Goal: Task Accomplishment & Management: Complete application form

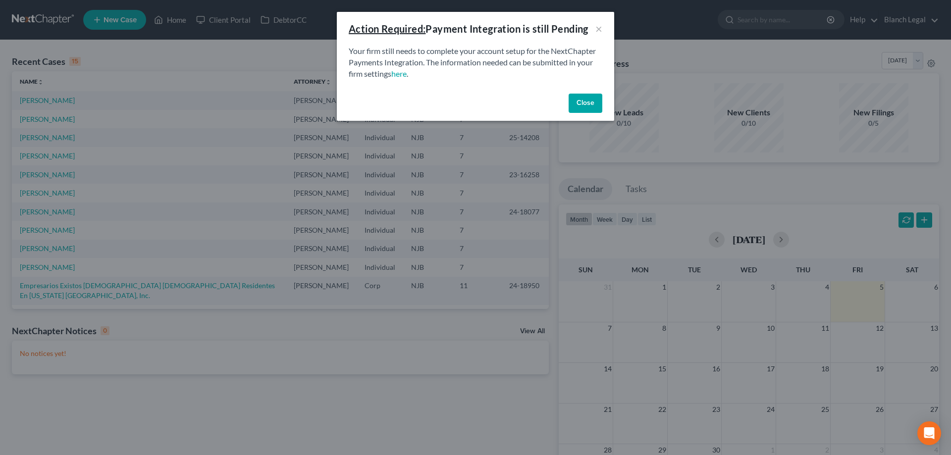
click at [589, 103] on button "Close" at bounding box center [586, 104] width 34 height 20
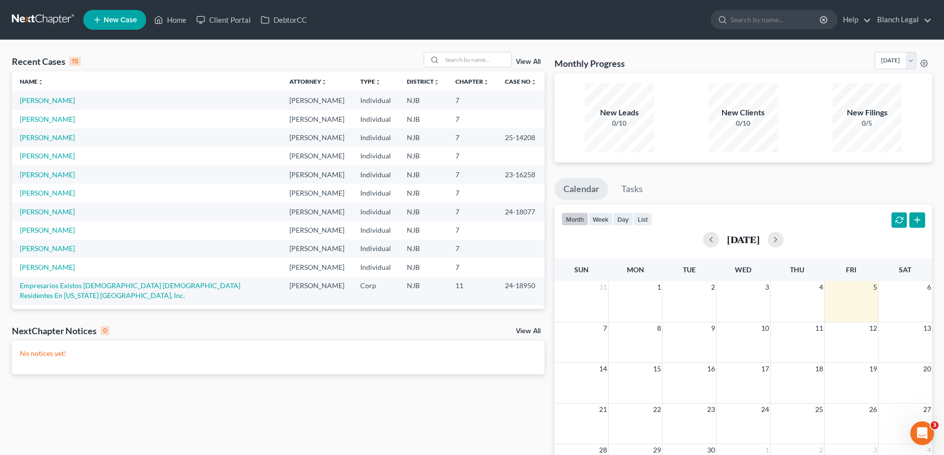
click at [101, 19] on icon at bounding box center [97, 20] width 9 height 12
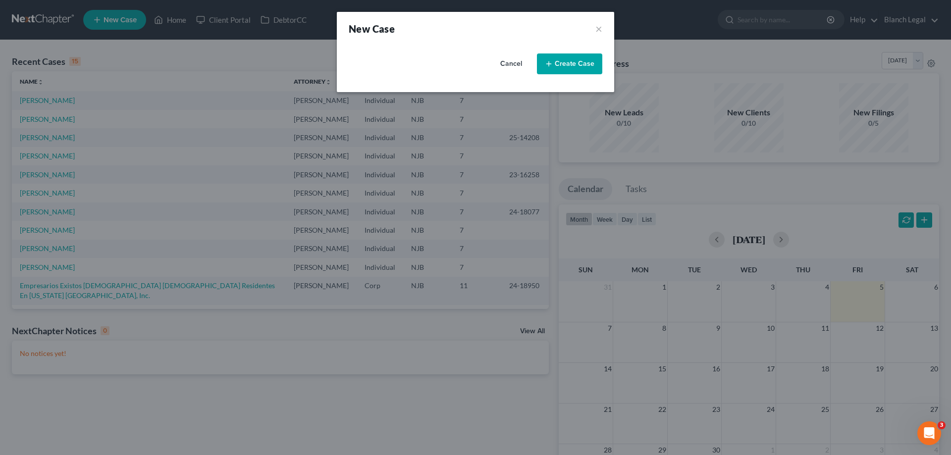
select select "51"
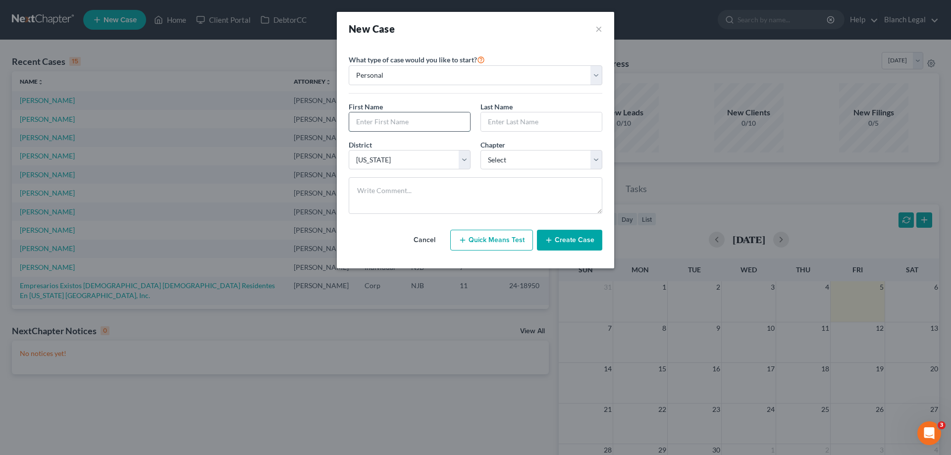
click at [396, 120] on input "text" at bounding box center [409, 121] width 121 height 19
type input "Andres"
type input "Va"
click at [432, 240] on button "Cancel" at bounding box center [425, 240] width 44 height 20
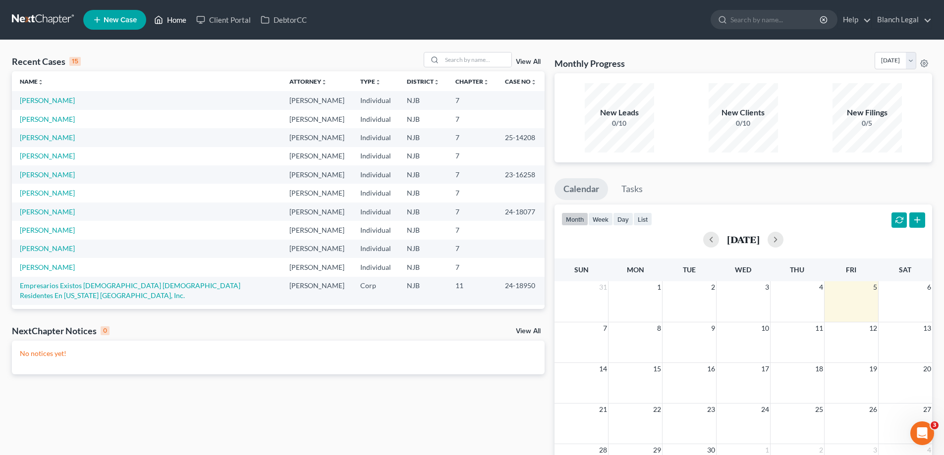
click at [177, 25] on link "Home" at bounding box center [170, 20] width 42 height 18
click at [170, 23] on link "Home" at bounding box center [170, 20] width 42 height 18
click at [217, 19] on link "Client Portal" at bounding box center [223, 20] width 64 height 18
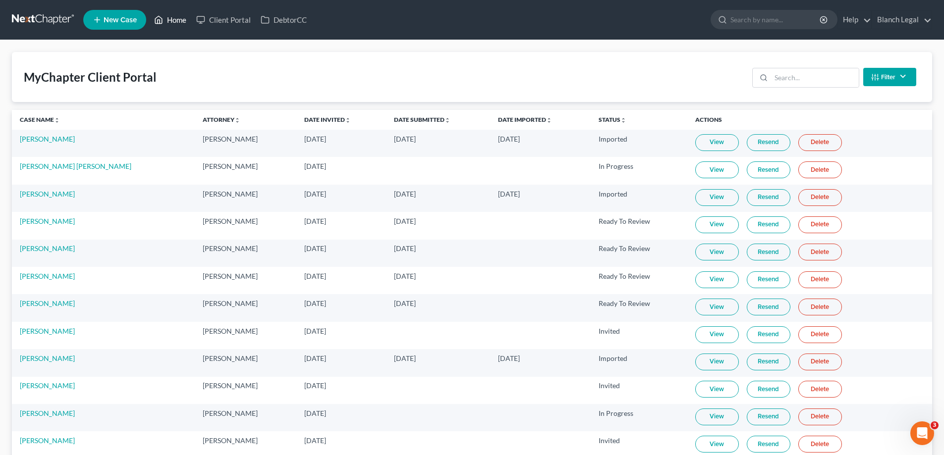
click at [173, 21] on link "Home" at bounding box center [170, 20] width 42 height 18
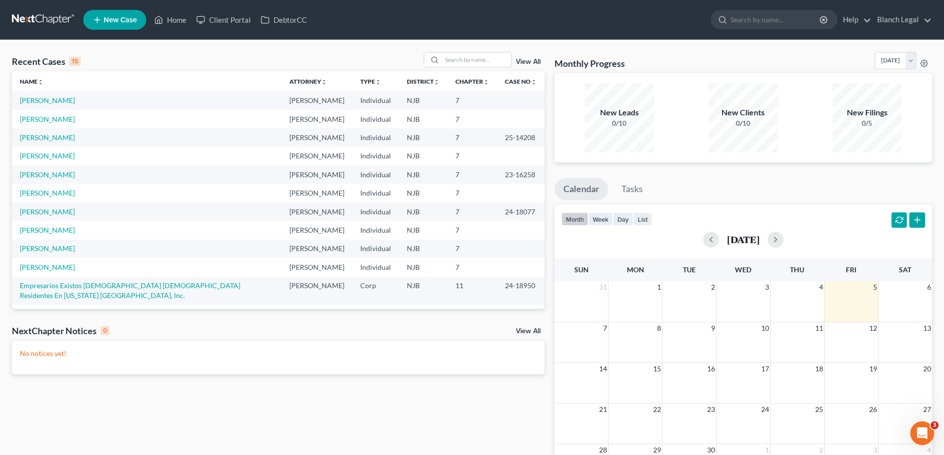
click at [106, 17] on span "New Case" at bounding box center [120, 19] width 33 height 7
select select "51"
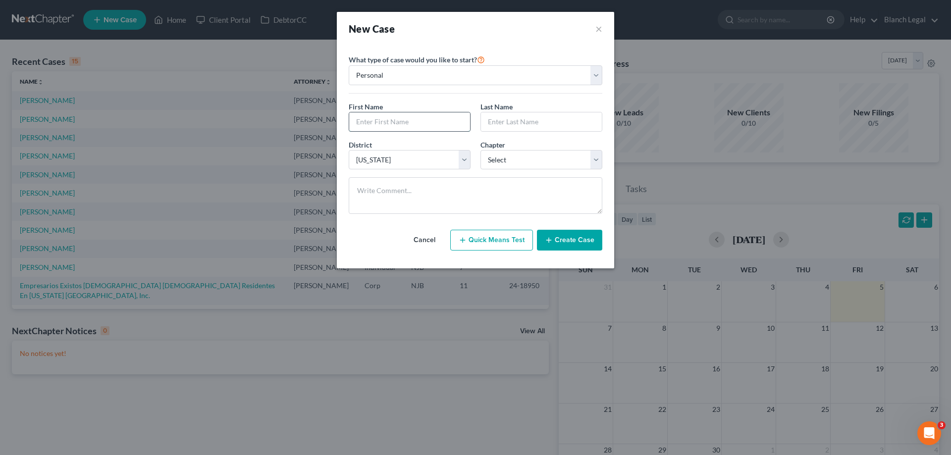
click at [385, 120] on input "text" at bounding box center [409, 121] width 121 height 19
type input "Andres"
click at [528, 123] on input "text" at bounding box center [541, 121] width 121 height 19
type input "Valenz"
click at [592, 161] on select "Select 7 11 12 13" at bounding box center [541, 160] width 122 height 20
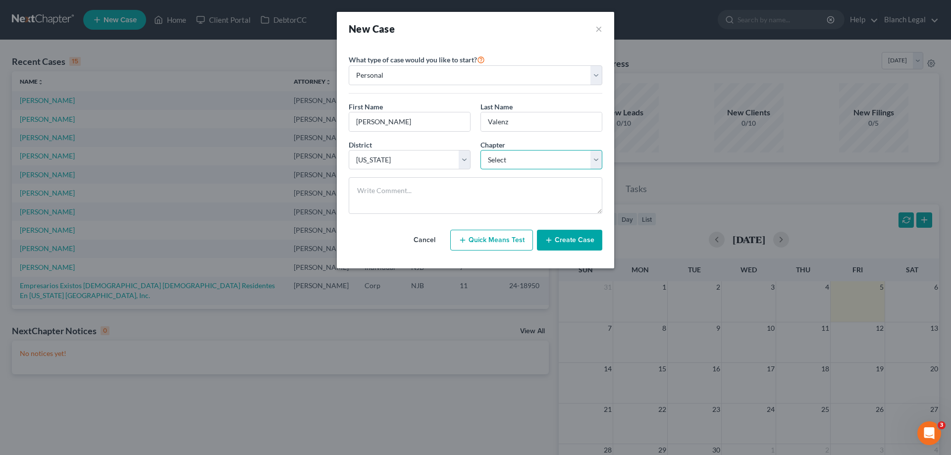
select select "0"
click at [480, 150] on select "Select 7 11 12 13" at bounding box center [541, 160] width 122 height 20
click at [593, 236] on button "Create Case" at bounding box center [569, 240] width 65 height 21
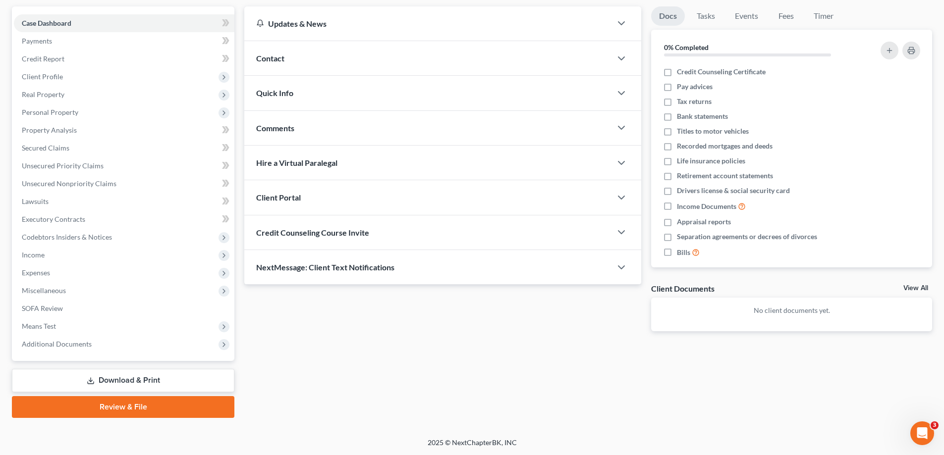
scroll to position [89, 0]
click at [622, 195] on icon "button" at bounding box center [621, 197] width 12 height 12
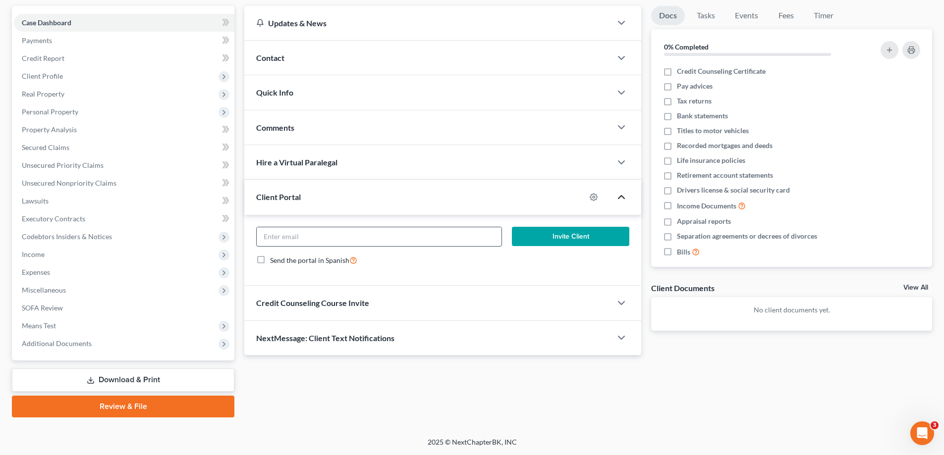
click at [419, 242] on input "email" at bounding box center [379, 236] width 244 height 19
type input "dresvalenz@icloud.com"
click at [579, 231] on button "Invite Client" at bounding box center [571, 237] width 118 height 20
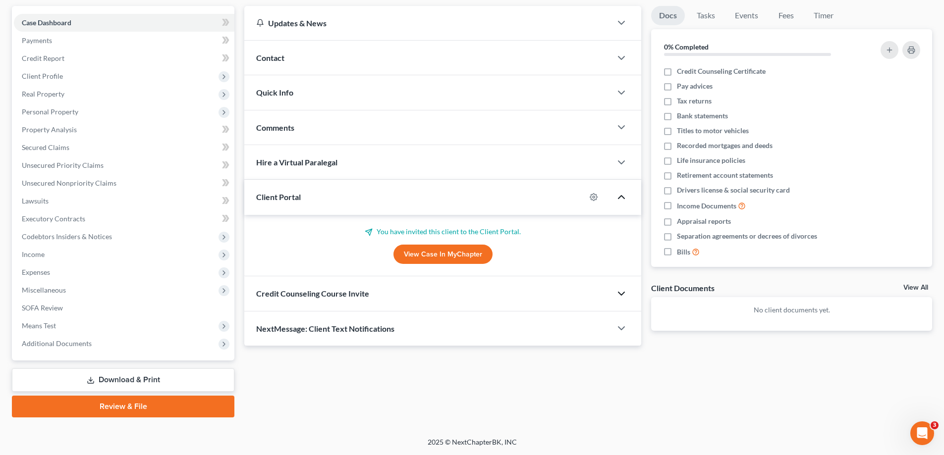
click at [619, 293] on polyline "button" at bounding box center [621, 293] width 6 height 3
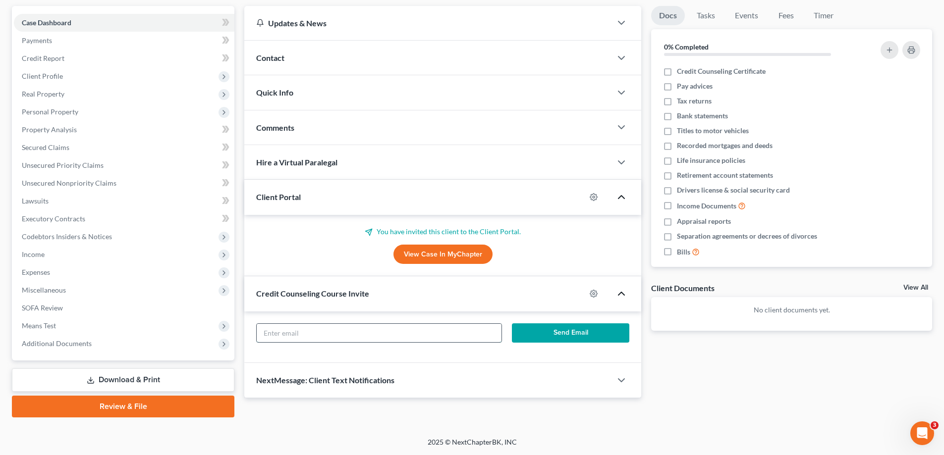
click at [433, 333] on input "text" at bounding box center [379, 333] width 244 height 19
type input "dresvalenz@icloud.com"
click at [572, 326] on button "Send Email" at bounding box center [571, 333] width 118 height 20
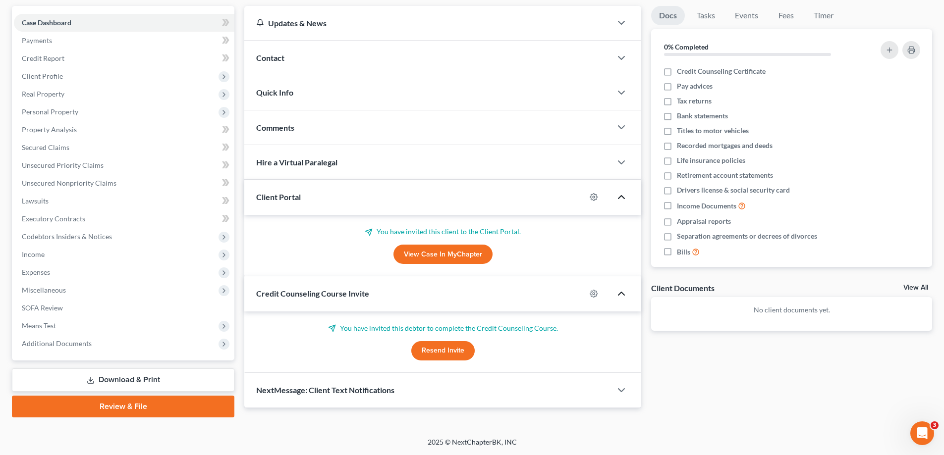
click at [448, 345] on button "Resend Invite" at bounding box center [442, 351] width 63 height 20
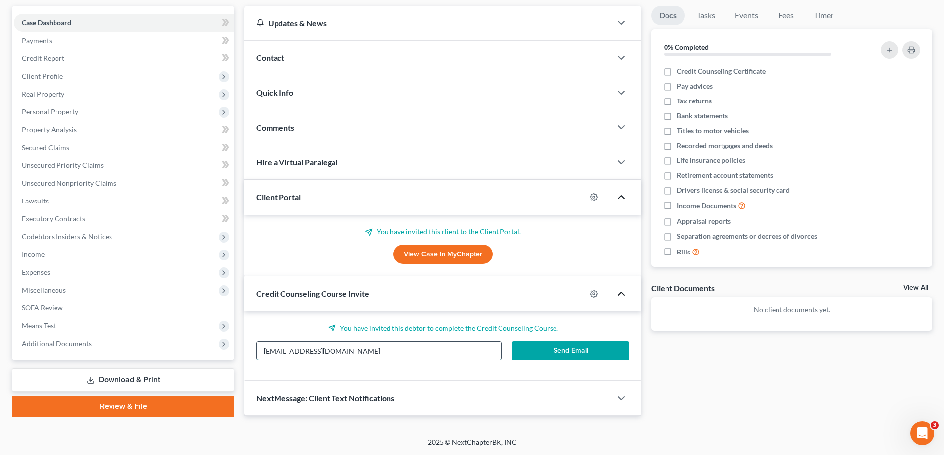
click at [424, 352] on input "dresvalenz@icloud.com" at bounding box center [379, 351] width 244 height 19
drag, startPoint x: 342, startPoint y: 352, endPoint x: 257, endPoint y: 355, distance: 84.7
click at [257, 355] on input "dresvalenz@icloud.com" at bounding box center [379, 351] width 244 height 19
click at [284, 371] on div "You have invited this debtor to complete the Credit Counseling Course. dresvale…" at bounding box center [442, 347] width 397 height 70
click at [593, 195] on icon "button" at bounding box center [593, 197] width 7 height 7
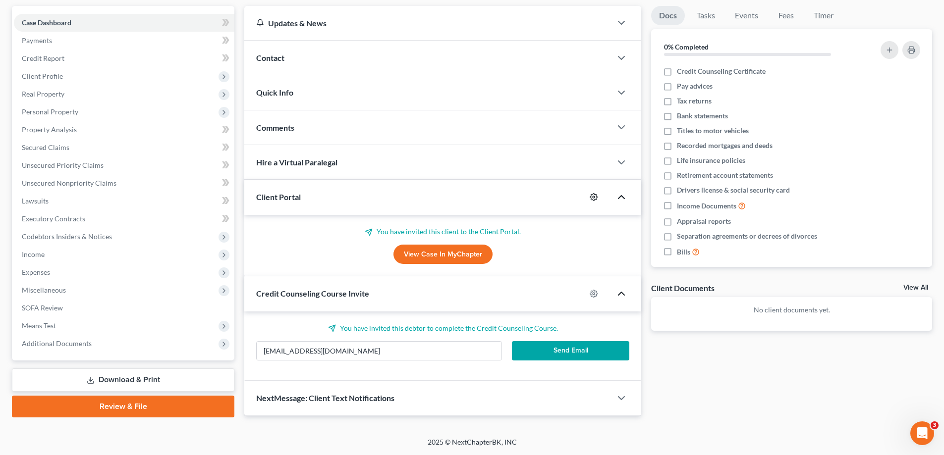
select select "0"
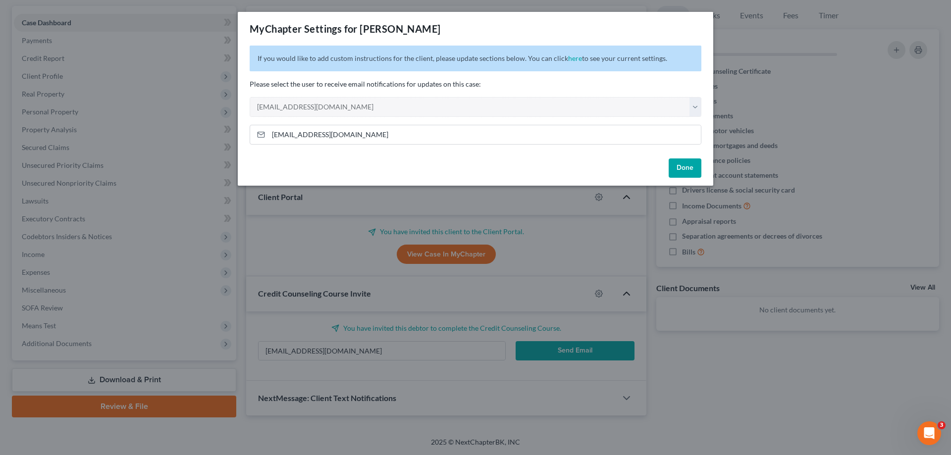
click at [690, 170] on button "Done" at bounding box center [685, 168] width 33 height 20
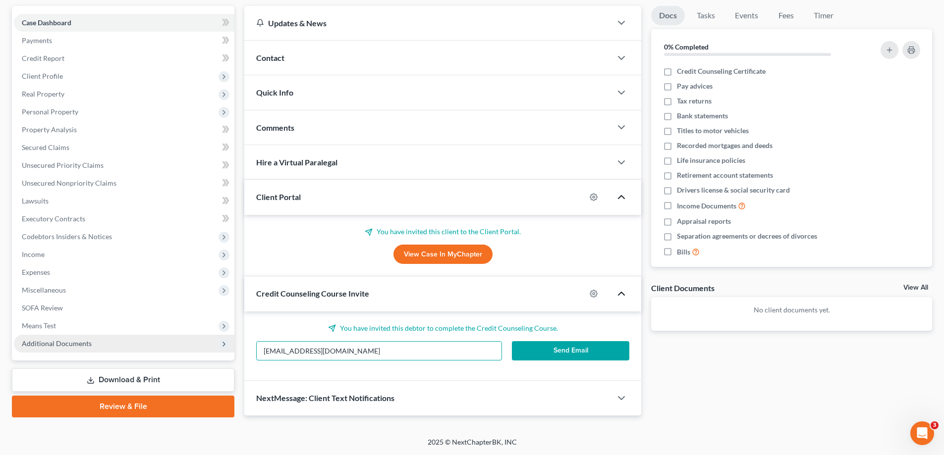
drag, startPoint x: 368, startPoint y: 351, endPoint x: 157, endPoint y: 351, distance: 211.5
click at [157, 351] on div "Petition Navigation Case Dashboard Payments Invoices Payments Payments Credit R…" at bounding box center [472, 212] width 930 height 412
type input "andres@alaskasolutions.org"
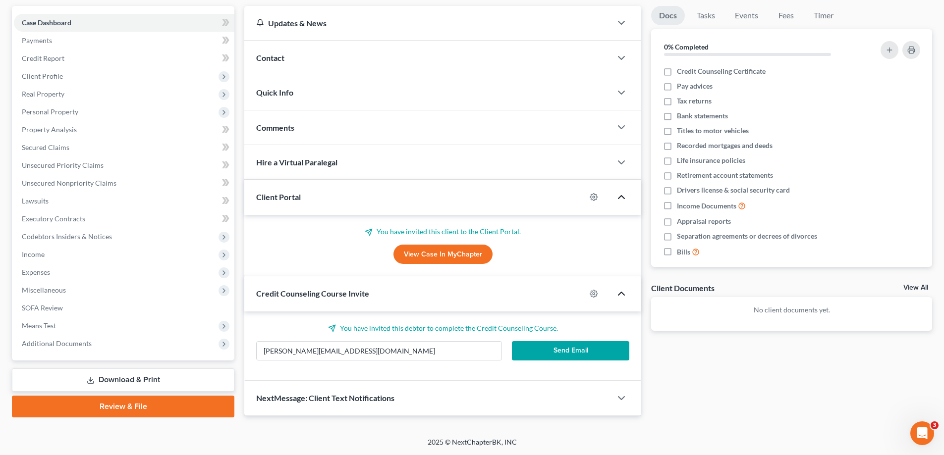
click at [574, 353] on button "Send Email" at bounding box center [571, 351] width 118 height 20
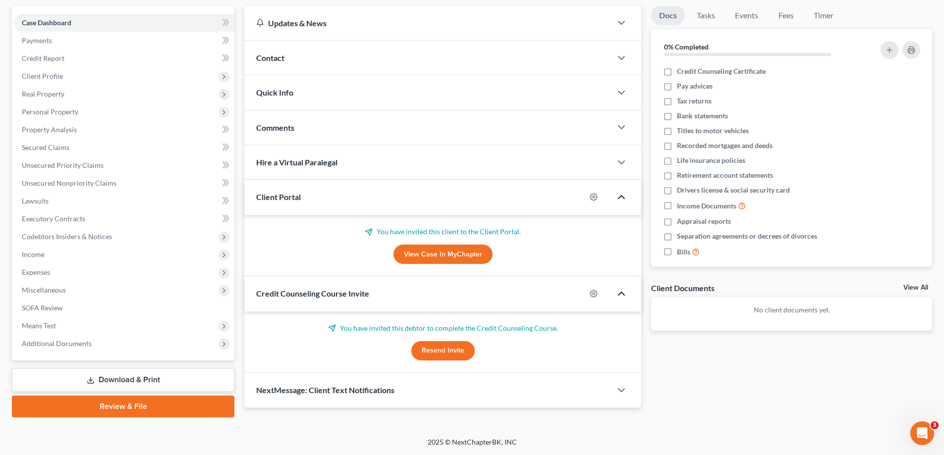
click at [464, 254] on link "View Case in MyChapter" at bounding box center [442, 255] width 99 height 20
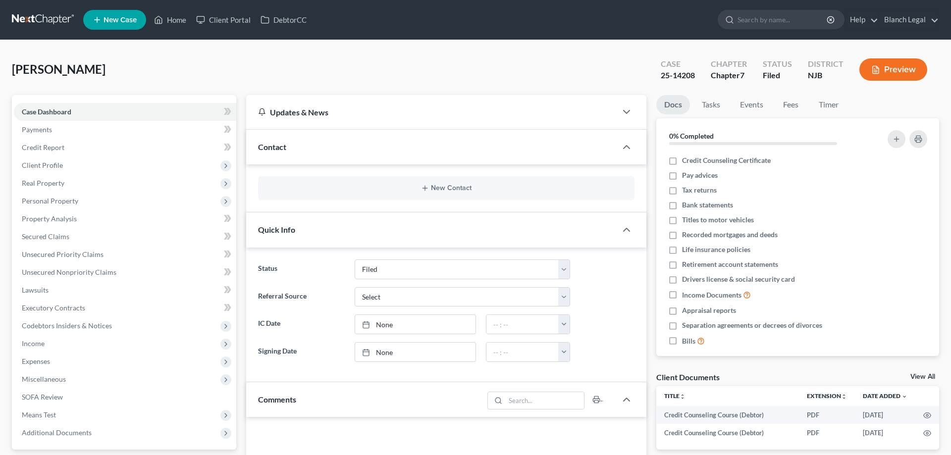
select select "6"
